Goal: Task Accomplishment & Management: Complete application form

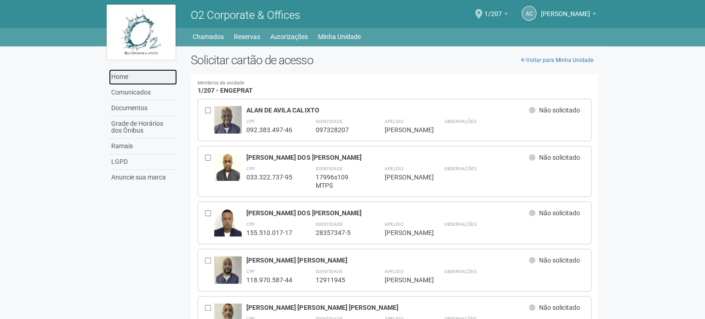
click at [130, 77] on link "Home" at bounding box center [143, 77] width 68 height 16
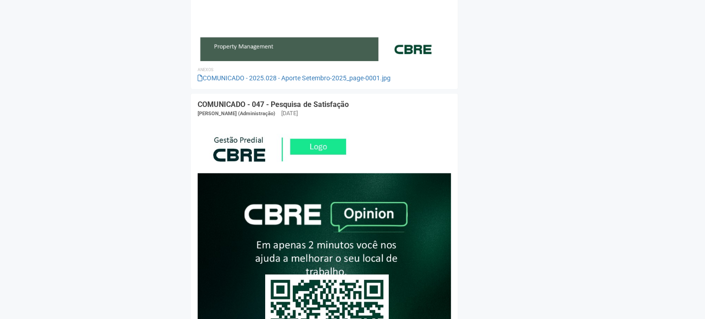
scroll to position [2082, 0]
